Goal: Check status: Check status

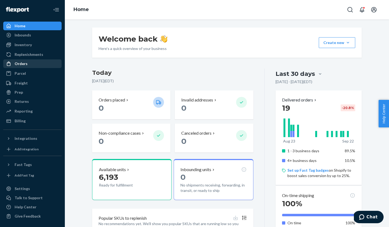
click at [30, 64] on div "Orders" at bounding box center [32, 64] width 57 height 8
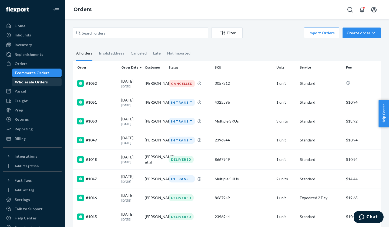
click at [37, 81] on div "Wholesale Orders" at bounding box center [31, 81] width 33 height 5
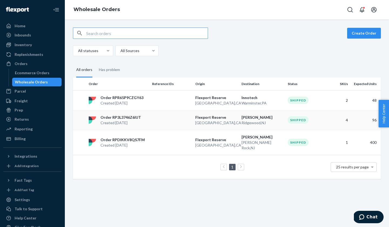
click at [252, 125] on p "Ridgewood , NJ" at bounding box center [262, 122] width 42 height 5
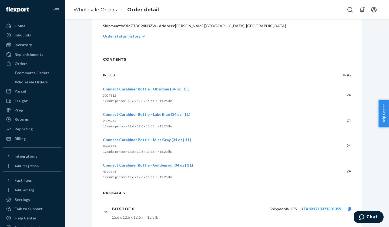
scroll to position [117, 0]
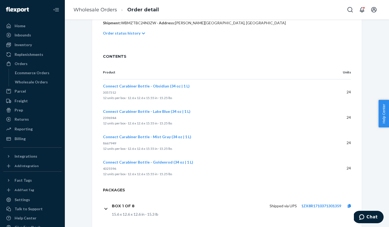
click at [119, 34] on p "Order status history" at bounding box center [122, 32] width 38 height 5
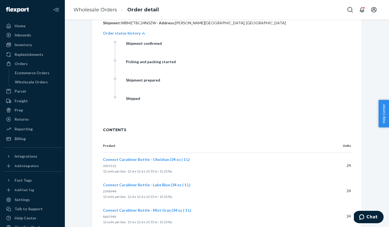
scroll to position [51, 0]
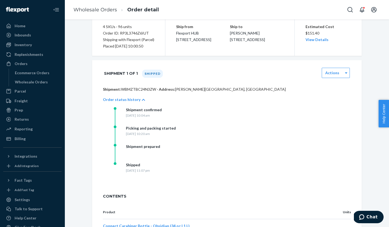
click at [126, 101] on p "Order status history" at bounding box center [122, 99] width 38 height 5
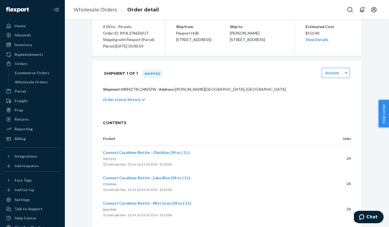
click at [265, 138] on p "Product" at bounding box center [211, 138] width 216 height 5
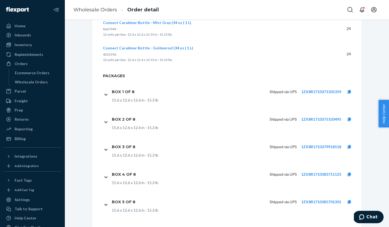
scroll to position [239, 0]
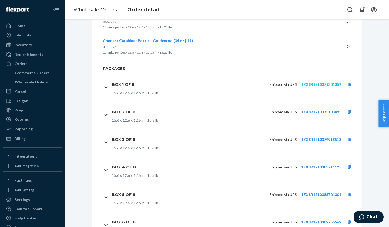
click at [327, 84] on link "1ZX8R1710371301359" at bounding box center [321, 84] width 40 height 5
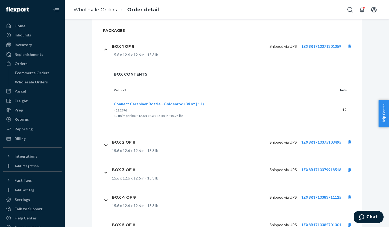
scroll to position [277, 0]
click at [332, 170] on link "1ZX8R1710379918518" at bounding box center [321, 169] width 40 height 5
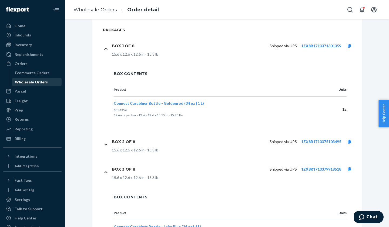
click at [26, 80] on div "Wholesale Orders" at bounding box center [31, 81] width 33 height 5
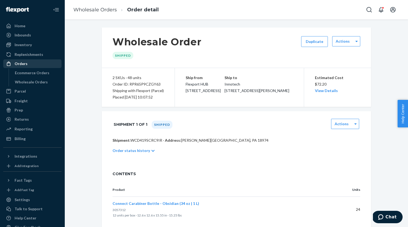
click at [22, 65] on div "Orders" at bounding box center [21, 63] width 13 height 5
